Goal: Task Accomplishment & Management: Use online tool/utility

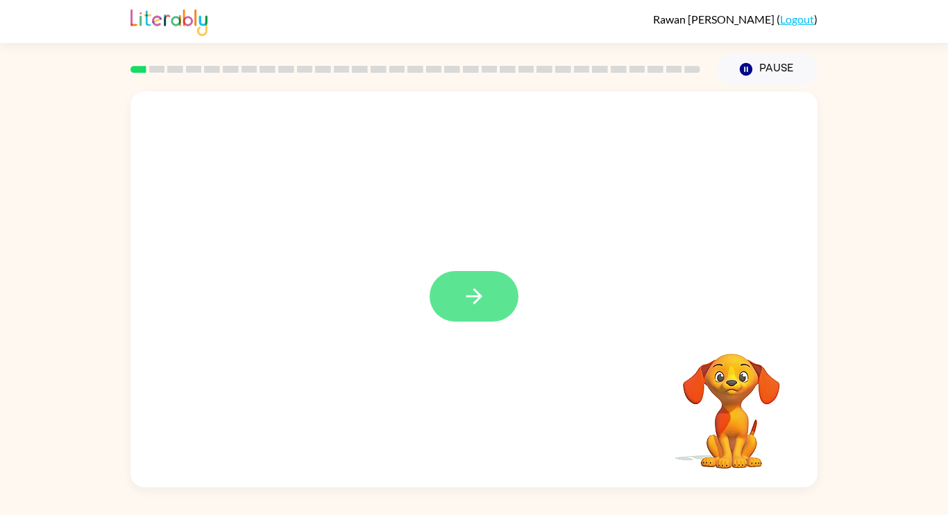
click at [458, 278] on button "button" at bounding box center [473, 296] width 89 height 51
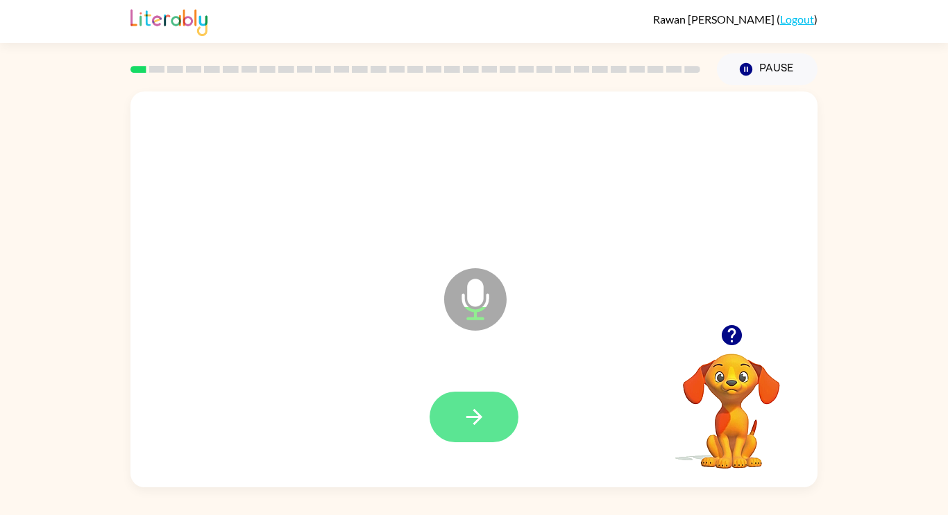
click at [449, 423] on button "button" at bounding box center [473, 417] width 89 height 51
click at [483, 415] on icon "button" at bounding box center [474, 417] width 24 height 24
click at [473, 418] on icon "button" at bounding box center [474, 417] width 24 height 24
click at [495, 431] on button "button" at bounding box center [473, 417] width 89 height 51
click at [470, 434] on button "button" at bounding box center [473, 417] width 89 height 51
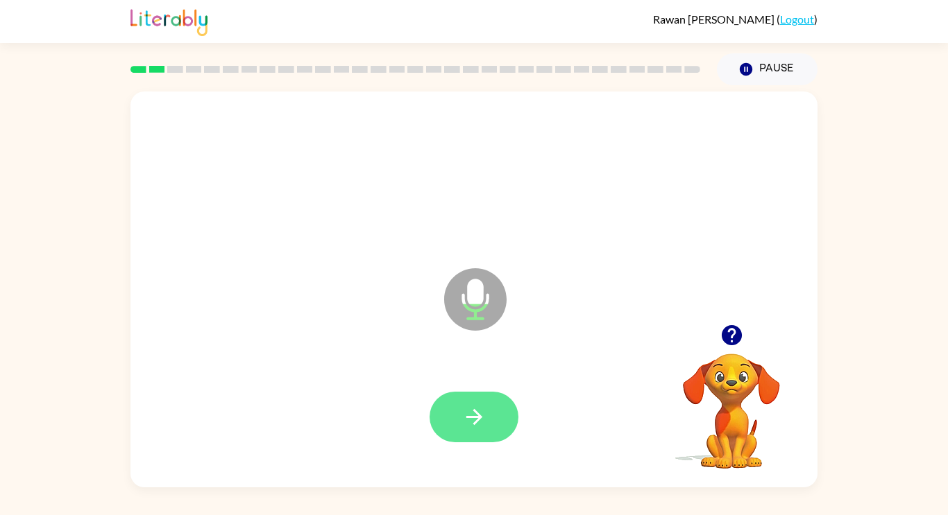
click at [472, 417] on icon "button" at bounding box center [474, 417] width 16 height 16
click at [470, 420] on icon "button" at bounding box center [474, 417] width 24 height 24
click at [474, 419] on icon "button" at bounding box center [474, 417] width 24 height 24
click at [480, 430] on button "button" at bounding box center [473, 417] width 89 height 51
click at [459, 424] on button "button" at bounding box center [473, 417] width 89 height 51
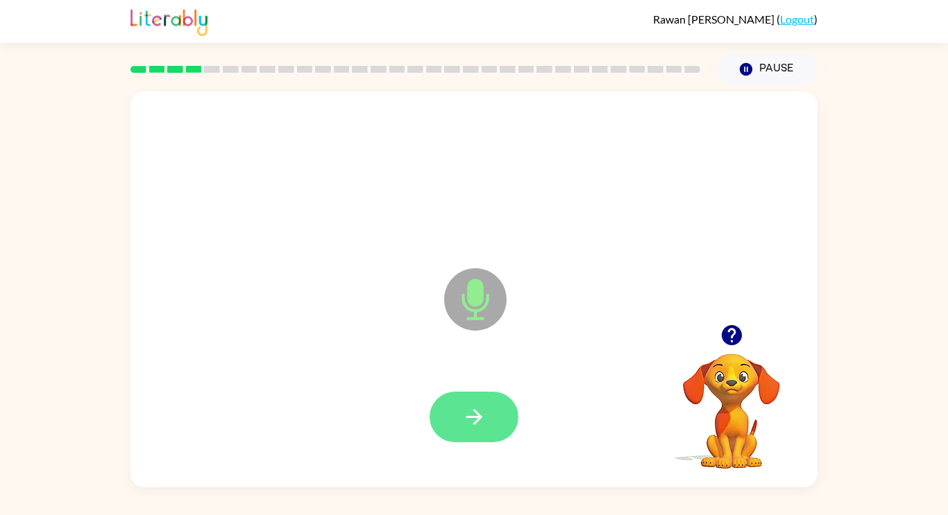
click at [463, 429] on icon "button" at bounding box center [474, 417] width 24 height 24
click at [470, 425] on icon "button" at bounding box center [474, 417] width 24 height 24
click at [458, 417] on button "button" at bounding box center [473, 417] width 89 height 51
click at [473, 428] on icon "button" at bounding box center [474, 417] width 24 height 24
click at [479, 411] on icon "button" at bounding box center [474, 417] width 24 height 24
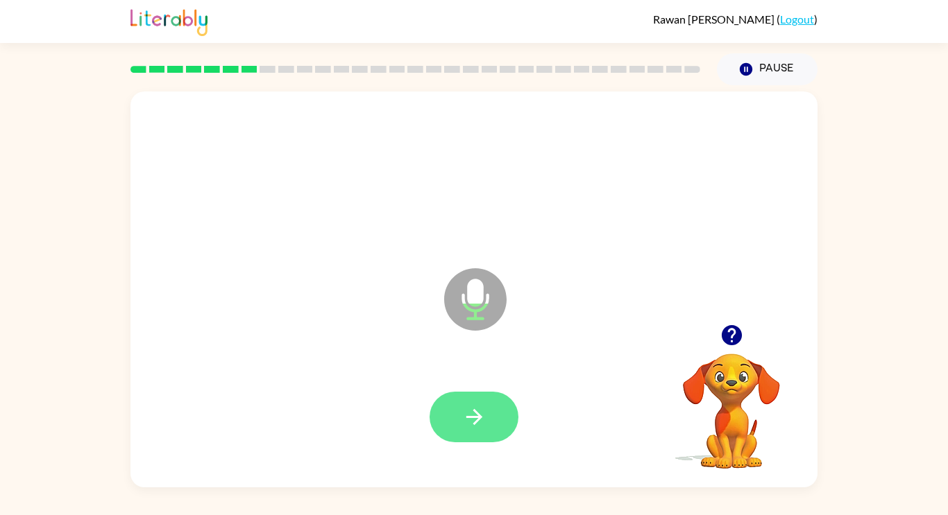
click at [492, 423] on button "button" at bounding box center [473, 417] width 89 height 51
click at [481, 420] on icon "button" at bounding box center [474, 417] width 24 height 24
click at [488, 407] on button "button" at bounding box center [473, 417] width 89 height 51
click at [472, 432] on button "button" at bounding box center [473, 417] width 89 height 51
click at [475, 414] on icon "button" at bounding box center [474, 417] width 24 height 24
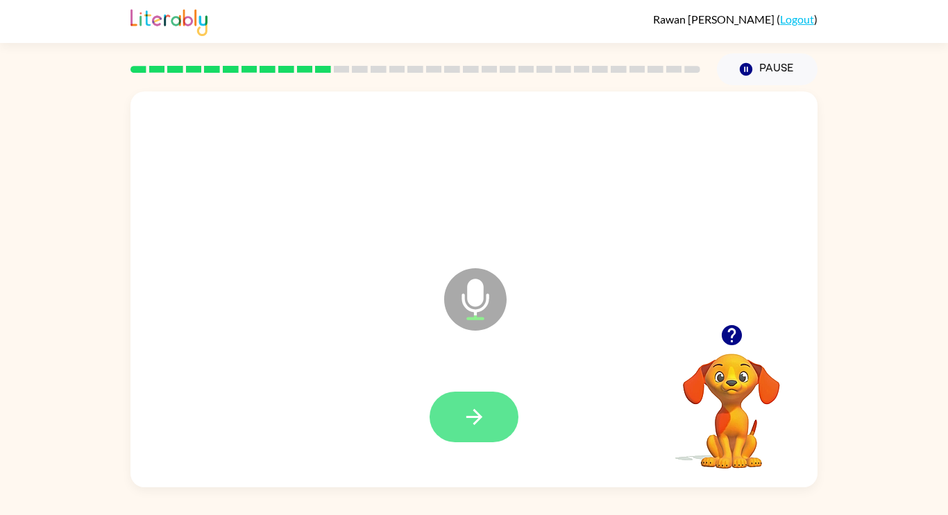
click at [500, 432] on button "button" at bounding box center [473, 417] width 89 height 51
click at [488, 420] on button "button" at bounding box center [473, 417] width 89 height 51
click at [457, 413] on button "button" at bounding box center [473, 417] width 89 height 51
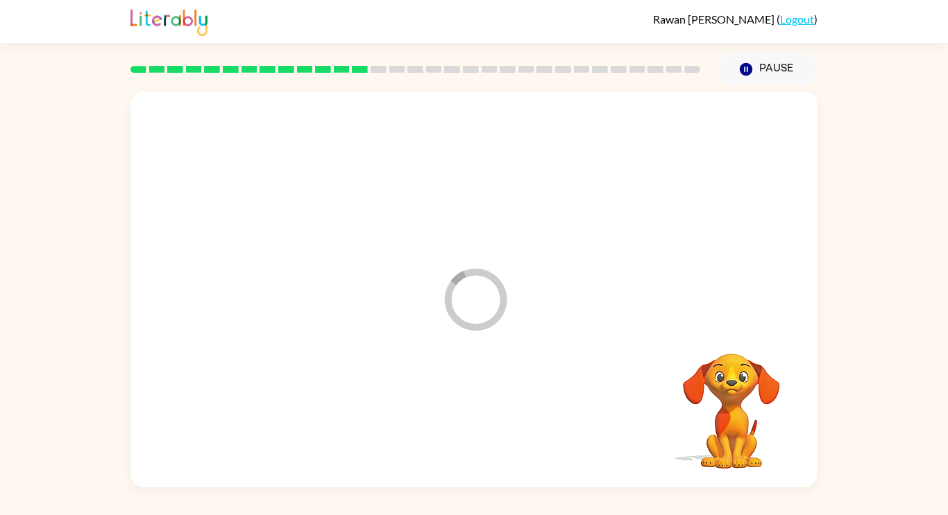
click at [473, 411] on div at bounding box center [473, 418] width 659 height 114
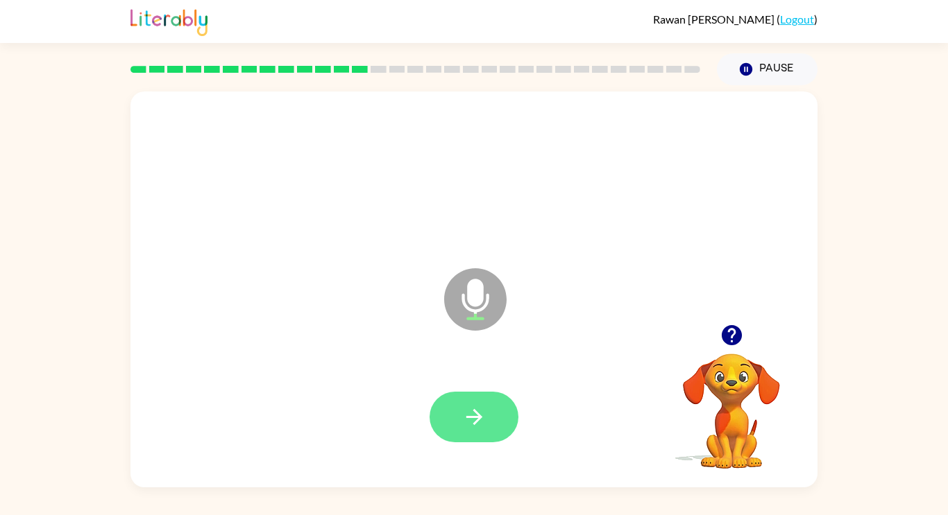
click at [470, 405] on icon "button" at bounding box center [474, 417] width 24 height 24
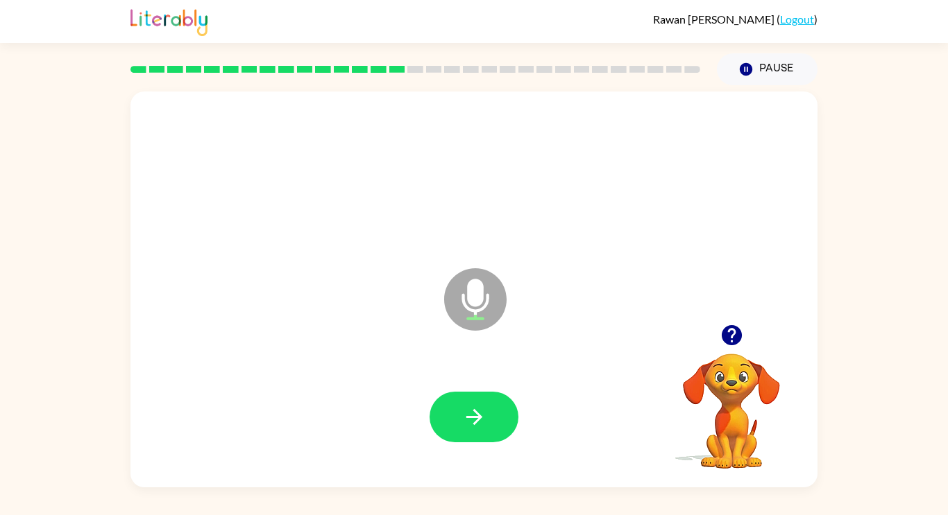
click at [470, 405] on icon "button" at bounding box center [474, 417] width 24 height 24
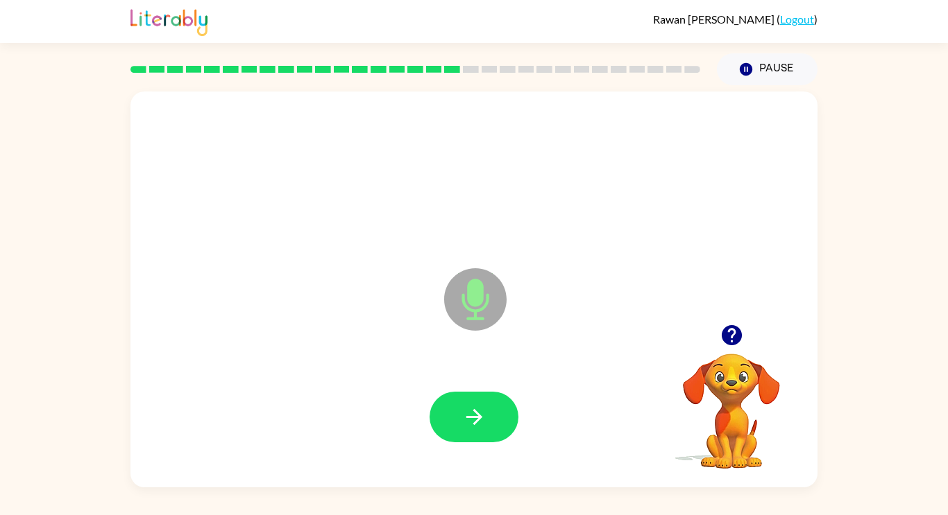
click at [470, 405] on icon "button" at bounding box center [474, 417] width 24 height 24
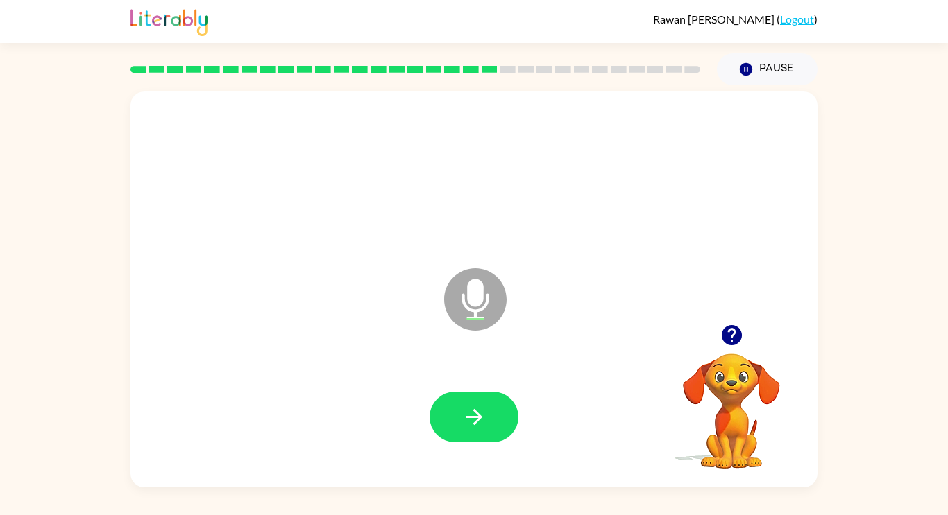
click at [470, 405] on icon "button" at bounding box center [474, 417] width 24 height 24
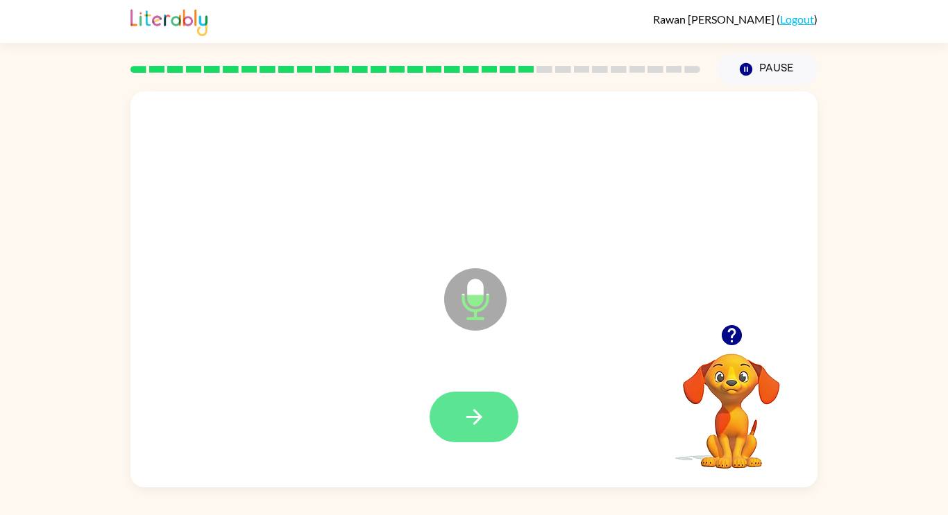
click at [470, 411] on icon "button" at bounding box center [474, 417] width 24 height 24
click at [488, 418] on button "button" at bounding box center [473, 417] width 89 height 51
click at [474, 424] on icon "button" at bounding box center [474, 417] width 16 height 16
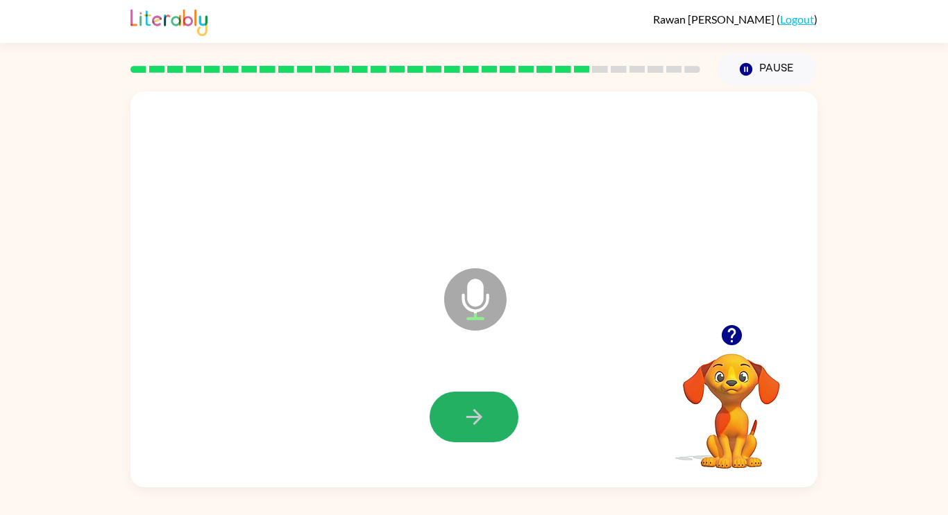
click at [470, 411] on icon "button" at bounding box center [474, 417] width 24 height 24
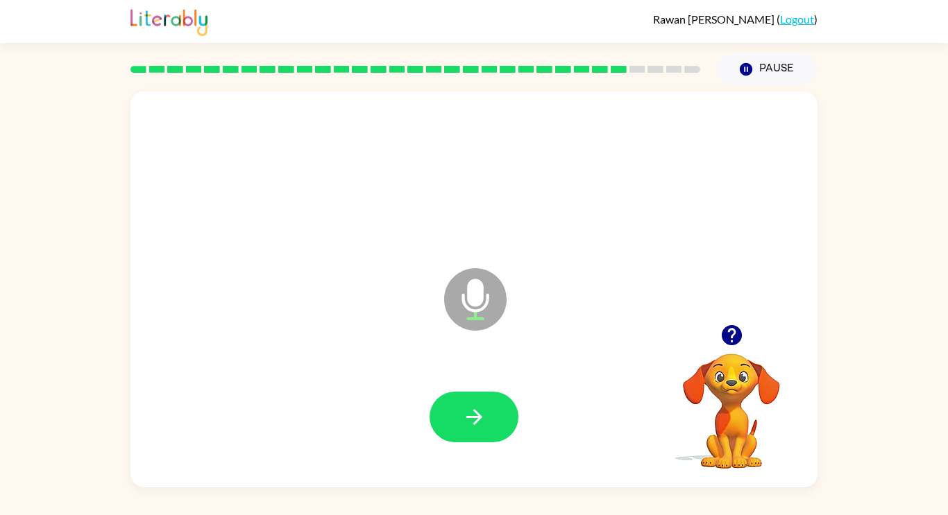
click at [470, 411] on icon "button" at bounding box center [474, 417] width 24 height 24
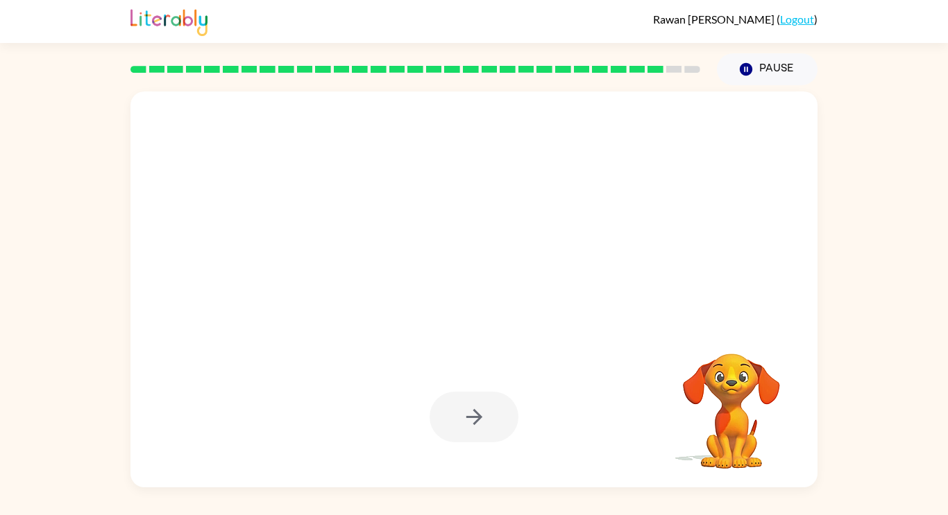
click at [470, 411] on div at bounding box center [473, 417] width 89 height 51
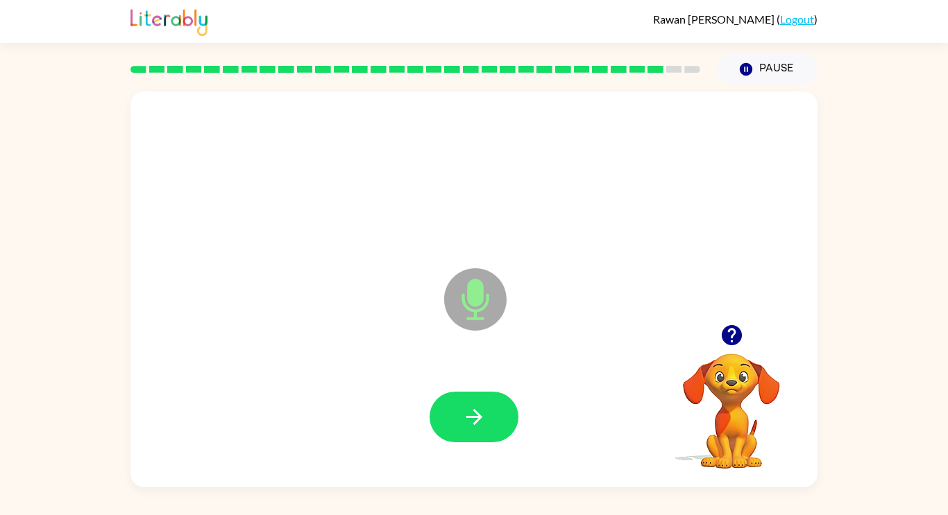
click at [470, 411] on icon "button" at bounding box center [474, 417] width 24 height 24
